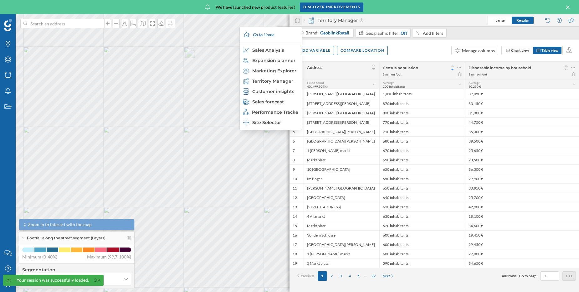
click at [300, 23] on icon at bounding box center [297, 21] width 6 height 6
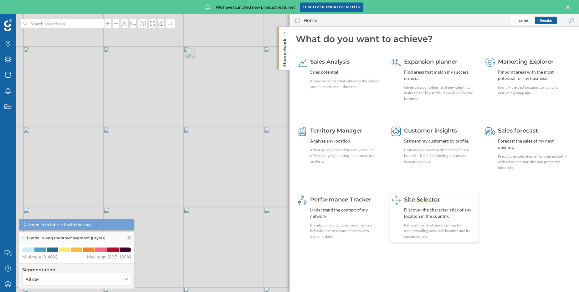
click at [422, 201] on span "Site Selector" at bounding box center [422, 199] width 36 height 7
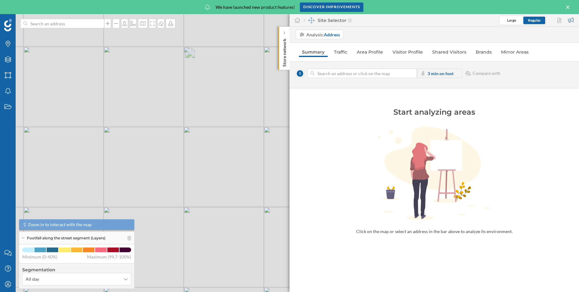
click at [385, 74] on input at bounding box center [362, 73] width 96 height 9
click at [570, 8] on icon at bounding box center [567, 7] width 7 height 6
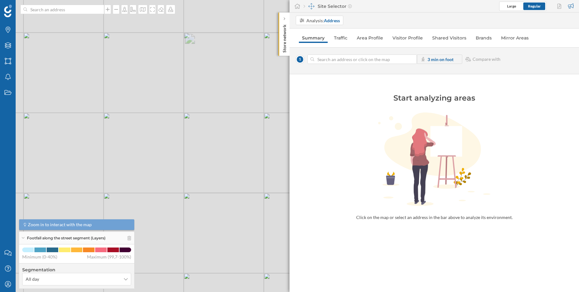
click at [7, 14] on img at bounding box center [8, 11] width 8 height 13
click at [11, 282] on icon "My Profile" at bounding box center [8, 284] width 8 height 6
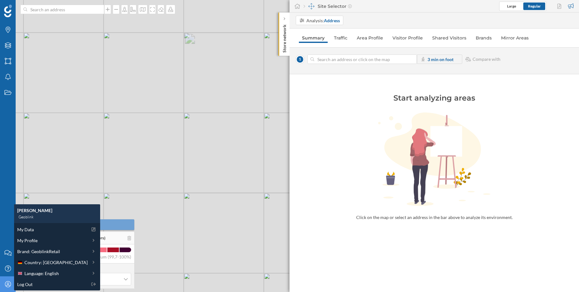
click at [183, 219] on div "© Mapbox © OpenStreetMap Improve this map" at bounding box center [289, 146] width 579 height 292
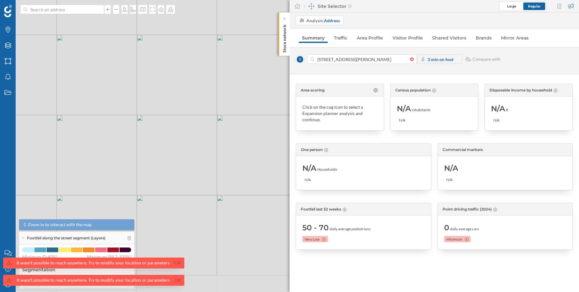
drag, startPoint x: 171, startPoint y: 197, endPoint x: 166, endPoint y: 95, distance: 101.5
click at [166, 95] on div "© Mapbox © OpenStreetMap Improve this map" at bounding box center [289, 146] width 579 height 292
drag, startPoint x: 214, startPoint y: 197, endPoint x: 180, endPoint y: 111, distance: 92.8
click at [180, 111] on div "© Mapbox © OpenStreetMap Improve this map" at bounding box center [289, 146] width 579 height 292
click at [197, 140] on div "© Mapbox © OpenStreetMap Improve this map" at bounding box center [289, 146] width 579 height 292
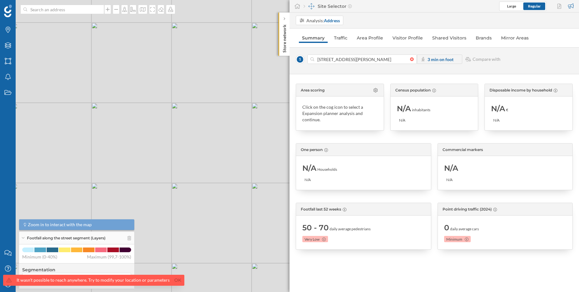
click at [207, 141] on div "© Mapbox © OpenStreetMap Improve this map" at bounding box center [289, 146] width 579 height 292
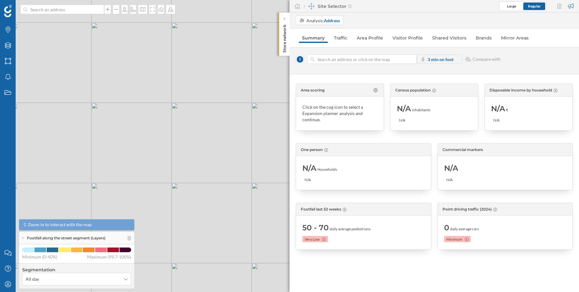
click at [411, 60] on div at bounding box center [413, 59] width 7 height 4
click at [410, 60] on input at bounding box center [362, 58] width 96 height 9
click at [251, 136] on div "© Mapbox © OpenStreetMap Improve this map" at bounding box center [289, 146] width 579 height 292
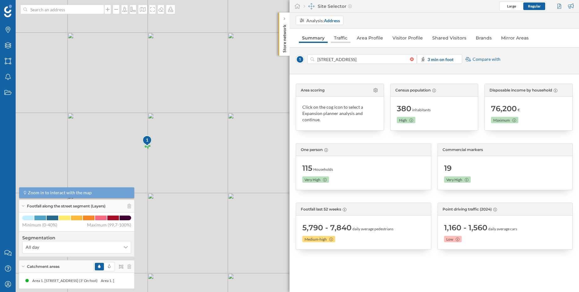
click at [340, 41] on link "Traffic" at bounding box center [341, 38] width 20 height 10
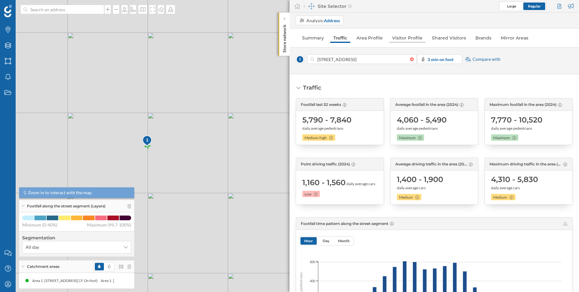
click at [399, 40] on link "Visitor Profile" at bounding box center [407, 38] width 37 height 10
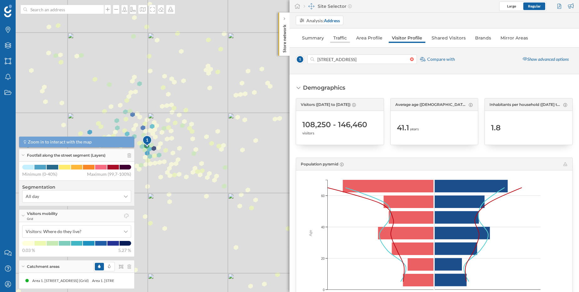
click at [340, 37] on link "Traffic" at bounding box center [340, 38] width 20 height 10
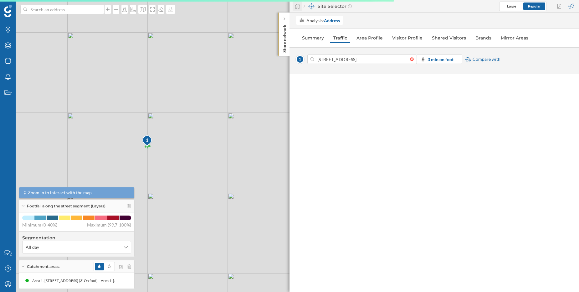
click at [296, 7] on icon at bounding box center [298, 6] width 6 height 5
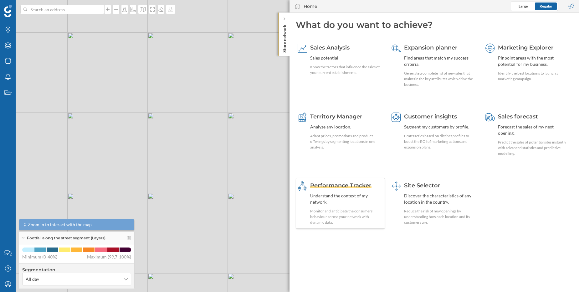
click at [347, 183] on span "Performance Tracker" at bounding box center [340, 185] width 61 height 7
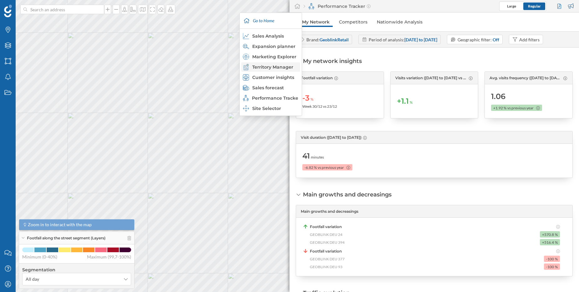
click at [276, 69] on div "Territory Manager" at bounding box center [270, 67] width 55 height 6
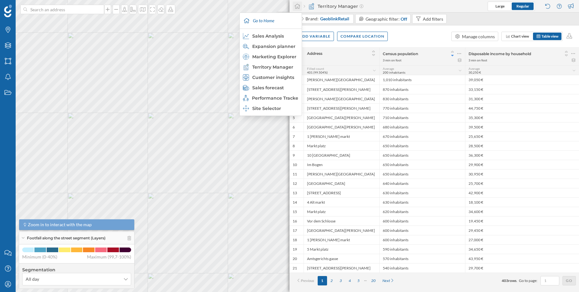
click at [298, 7] on icon at bounding box center [297, 6] width 6 height 6
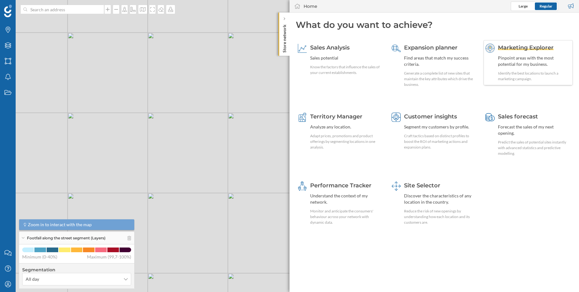
click at [526, 46] on span "Marketing Explorer" at bounding box center [526, 47] width 56 height 7
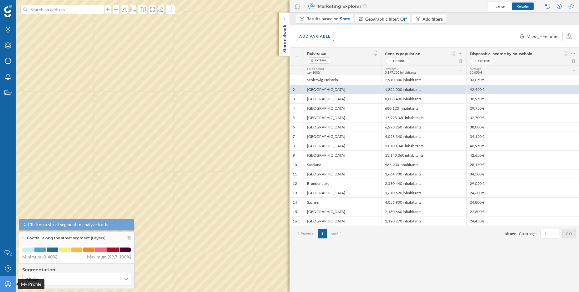
click at [10, 283] on icon "My Profile" at bounding box center [8, 284] width 8 height 6
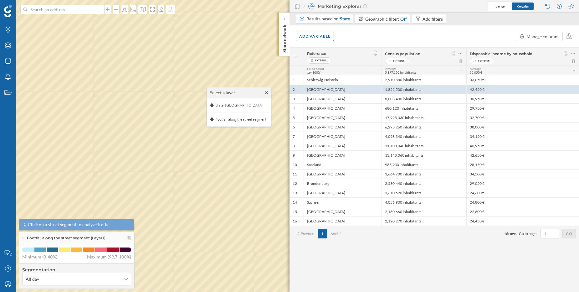
click at [285, 27] on p "Store network" at bounding box center [284, 37] width 6 height 31
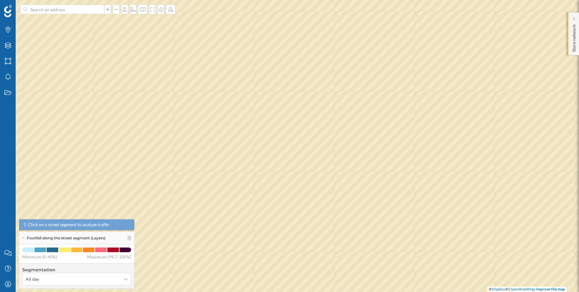
click at [574, 29] on p "Store network" at bounding box center [574, 37] width 6 height 30
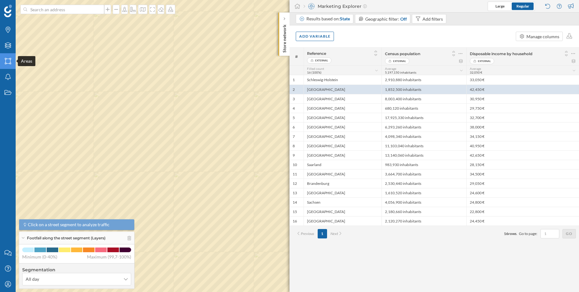
click at [4, 60] on icon "Areas" at bounding box center [8, 61] width 8 height 6
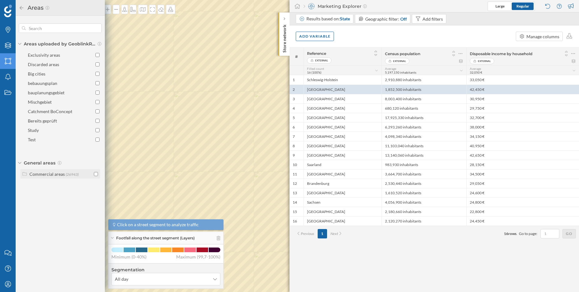
click at [55, 177] on label "Commercial areas (26943)" at bounding box center [53, 174] width 49 height 7
click at [45, 195] on div "Shopping centers" at bounding box center [53, 195] width 33 height 5
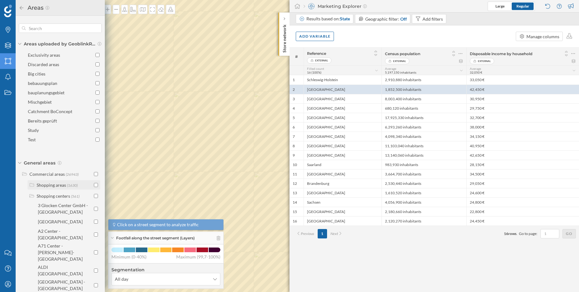
click at [51, 184] on div "Shopping areas" at bounding box center [51, 184] width 29 height 5
click at [64, 257] on div "[GEOGRAPHIC_DATA]" at bounding box center [60, 259] width 45 height 5
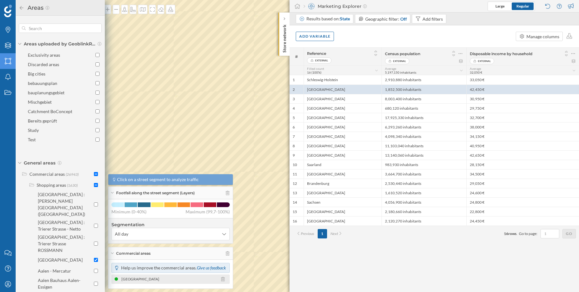
click at [136, 279] on div "[GEOGRAPHIC_DATA]" at bounding box center [141, 279] width 41 height 6
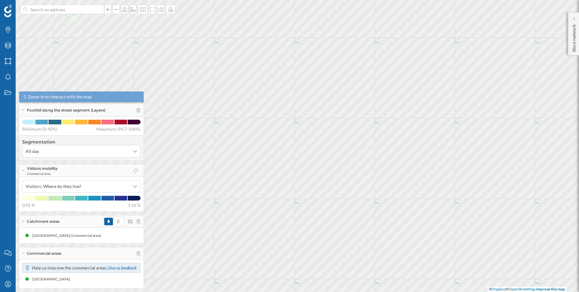
click at [579, 76] on div "Brands Layers Areas Notifications States Contact us Help Center My Profile Foot…" at bounding box center [289, 146] width 579 height 292
